Goal: Transaction & Acquisition: Purchase product/service

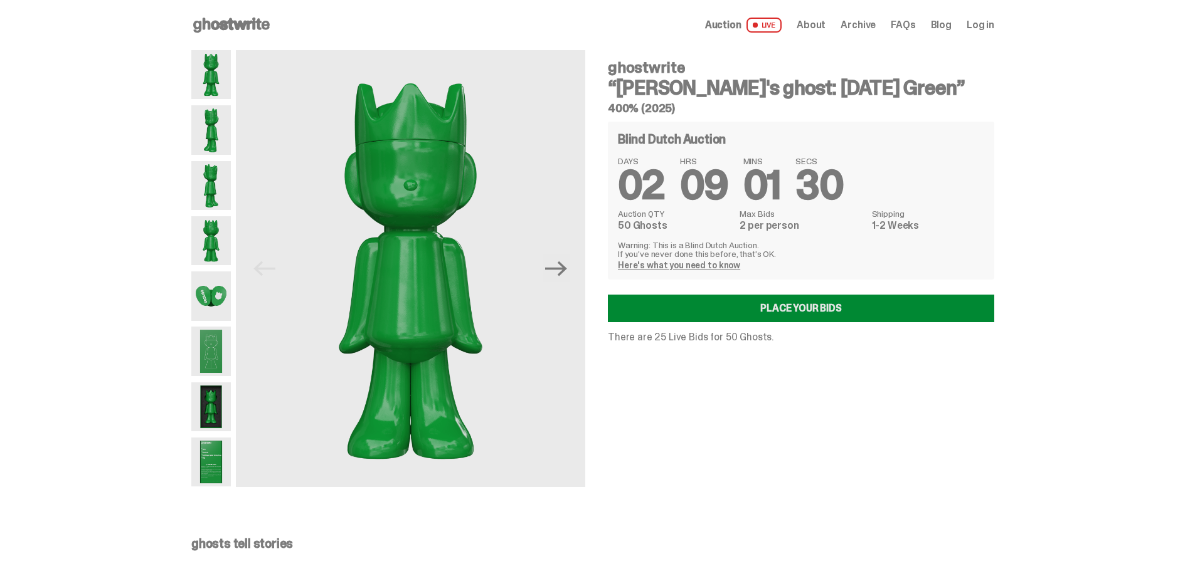
click at [785, 309] on link "Place your Bids" at bounding box center [801, 309] width 386 height 28
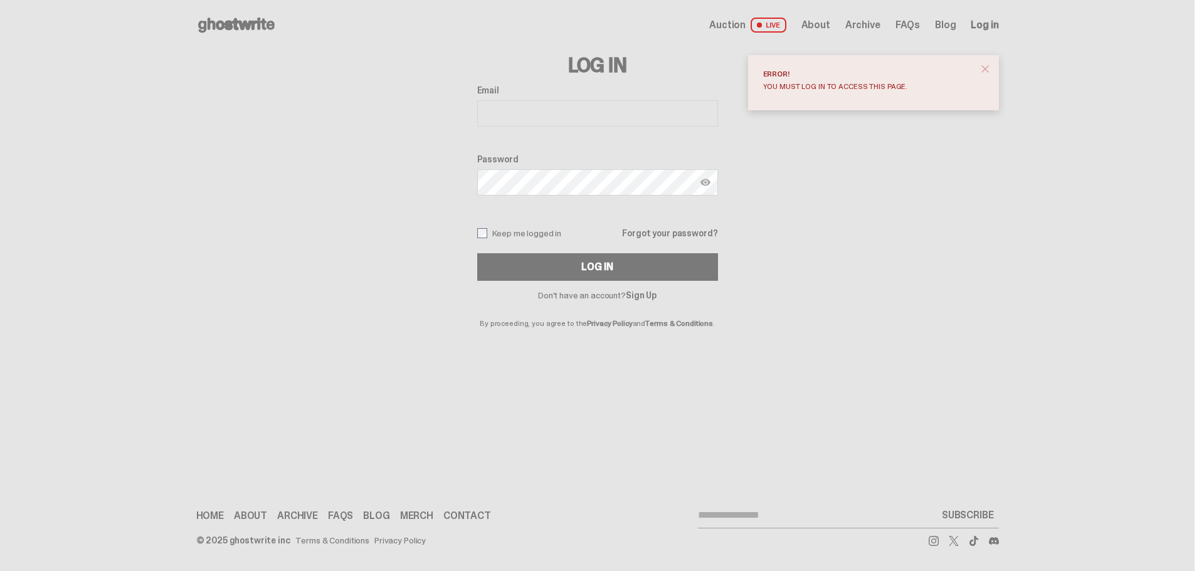
click at [560, 111] on input "Email" at bounding box center [597, 113] width 241 height 26
type input "**********"
click at [477, 253] on button "Log In" at bounding box center [597, 267] width 241 height 28
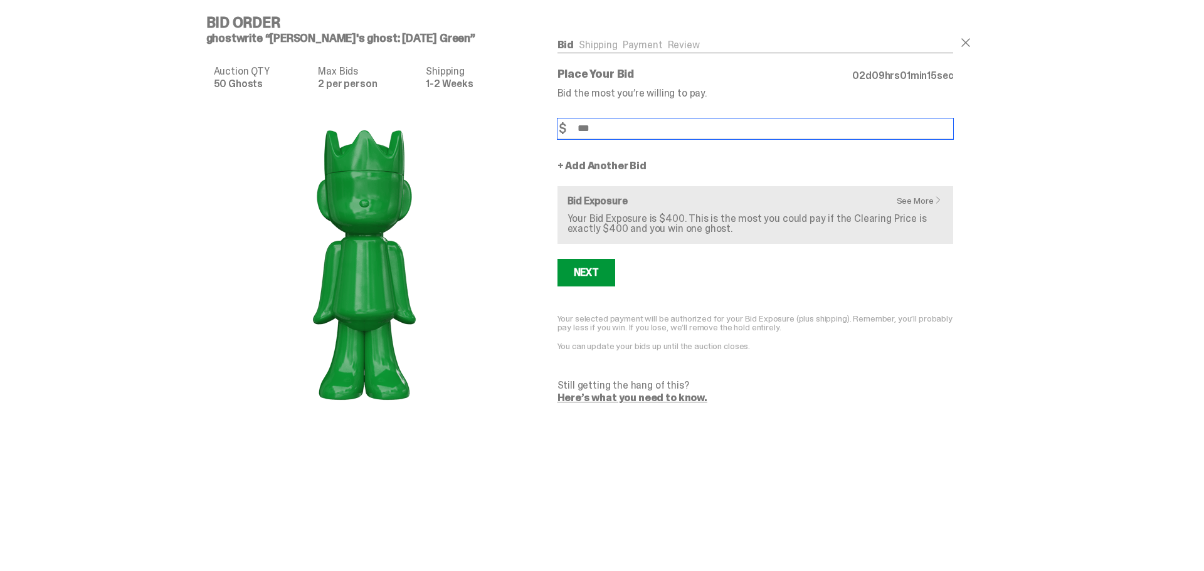
drag, startPoint x: 588, startPoint y: 126, endPoint x: 546, endPoint y: 119, distance: 42.1
click at [546, 121] on div "Bid Shipping Payment Review Auction QTY 50 Ghosts Max Bids 2 per person Shippin…" at bounding box center [756, 221] width 447 height 413
type input "***"
click at [597, 269] on div "Next" at bounding box center [586, 273] width 25 height 10
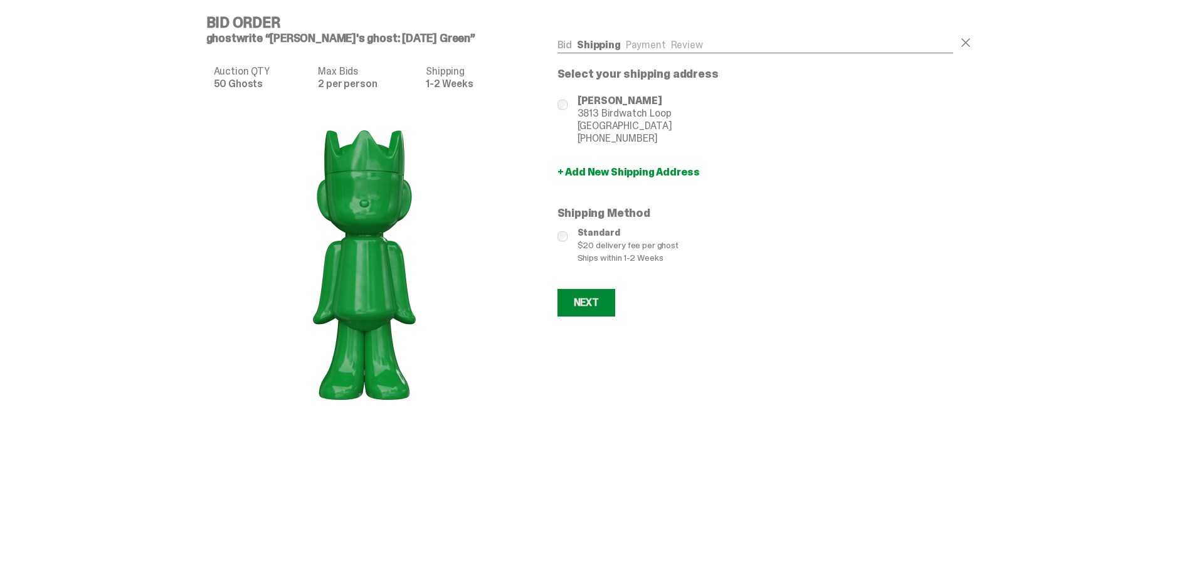
click at [596, 298] on div "Next" at bounding box center [586, 303] width 25 height 10
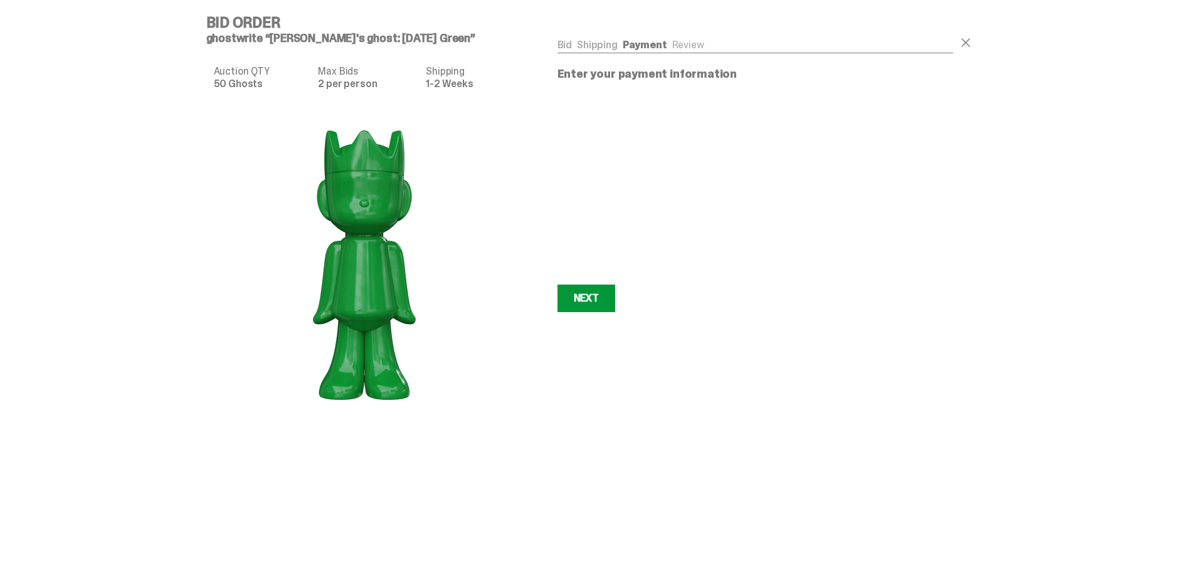
click at [539, 295] on div "Bid Shipping Payment Review Auction QTY 50 Ghosts Max Bids 2 per person Shippin…" at bounding box center [756, 176] width 447 height 322
click at [568, 297] on button "Next Next" at bounding box center [587, 299] width 58 height 28
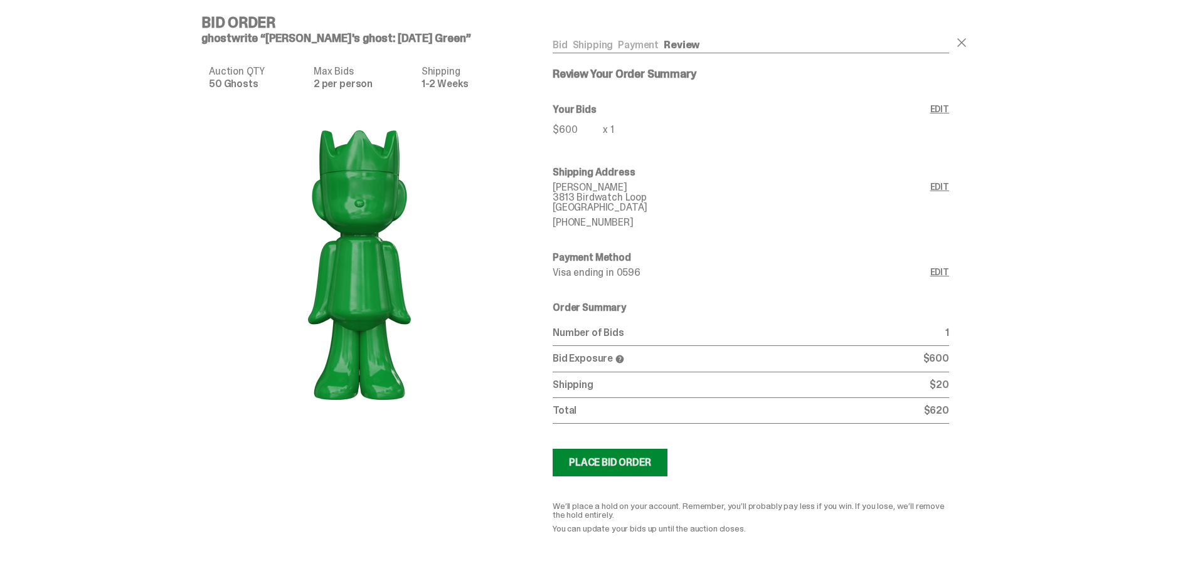
click at [635, 459] on div "Place Bid Order" at bounding box center [610, 463] width 82 height 10
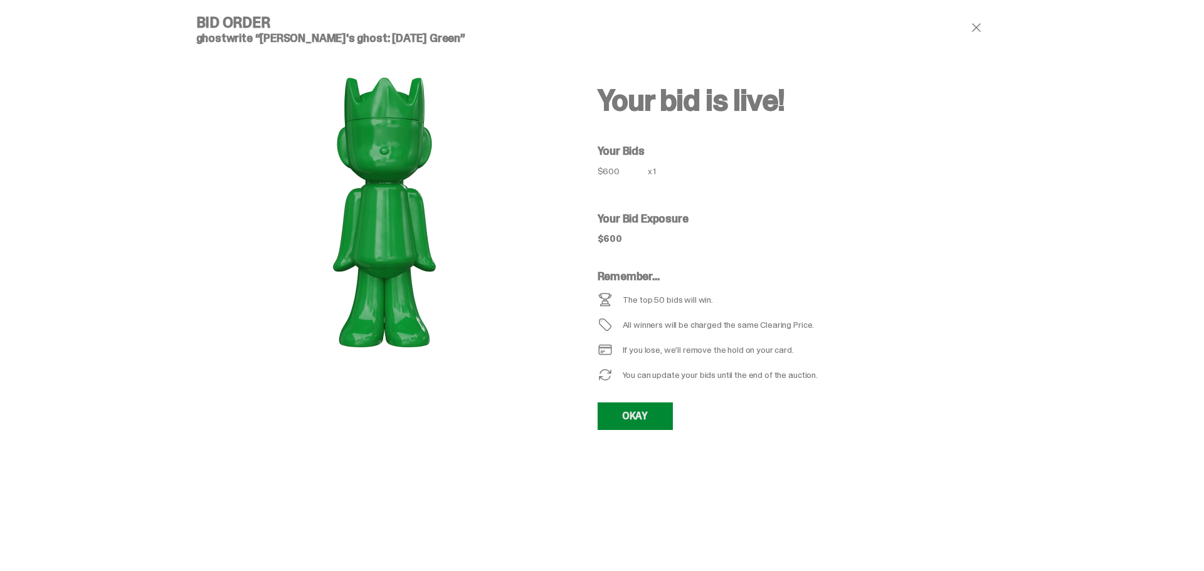
click at [645, 417] on link "OKAY" at bounding box center [635, 417] width 75 height 28
